Goal: Browse casually

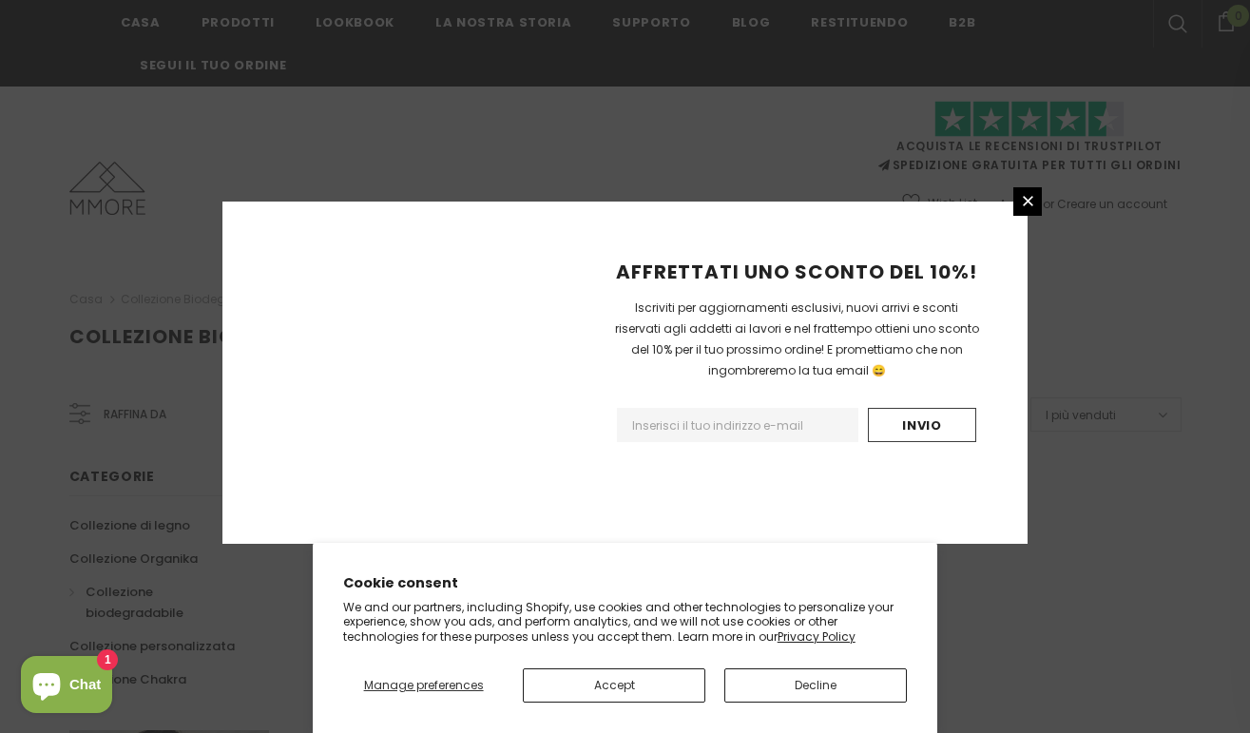
scroll to position [1255, 0]
